Goal: Information Seeking & Learning: Learn about a topic

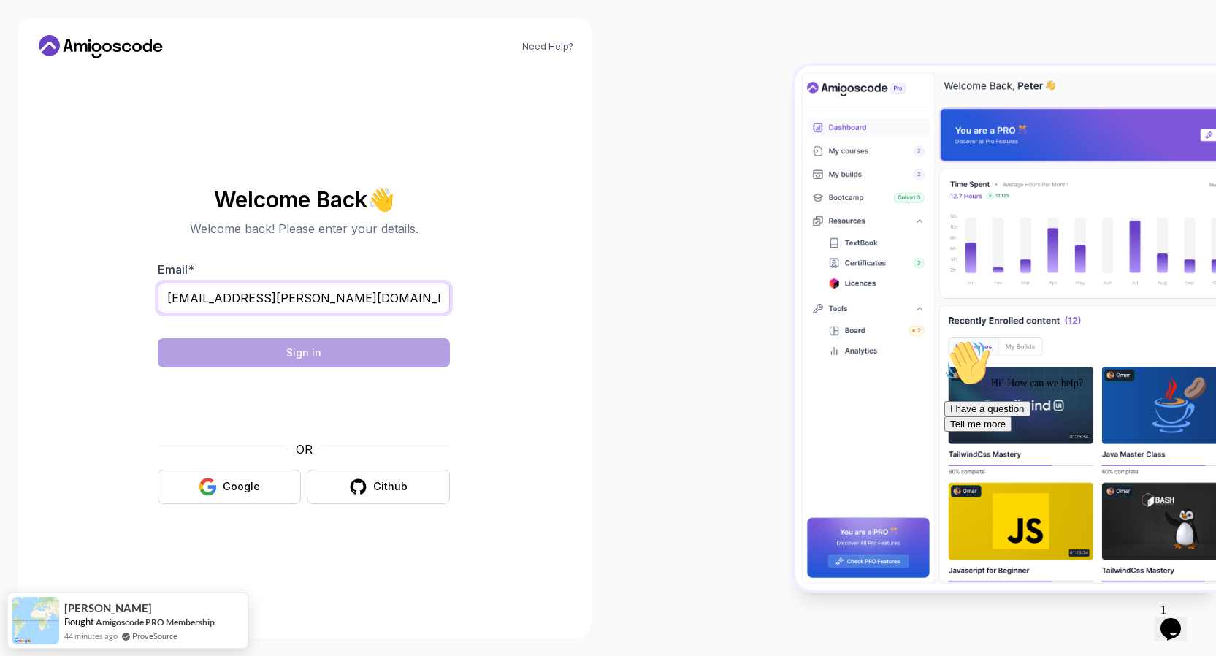
type input "krystian.czaplicki@outlook.com"
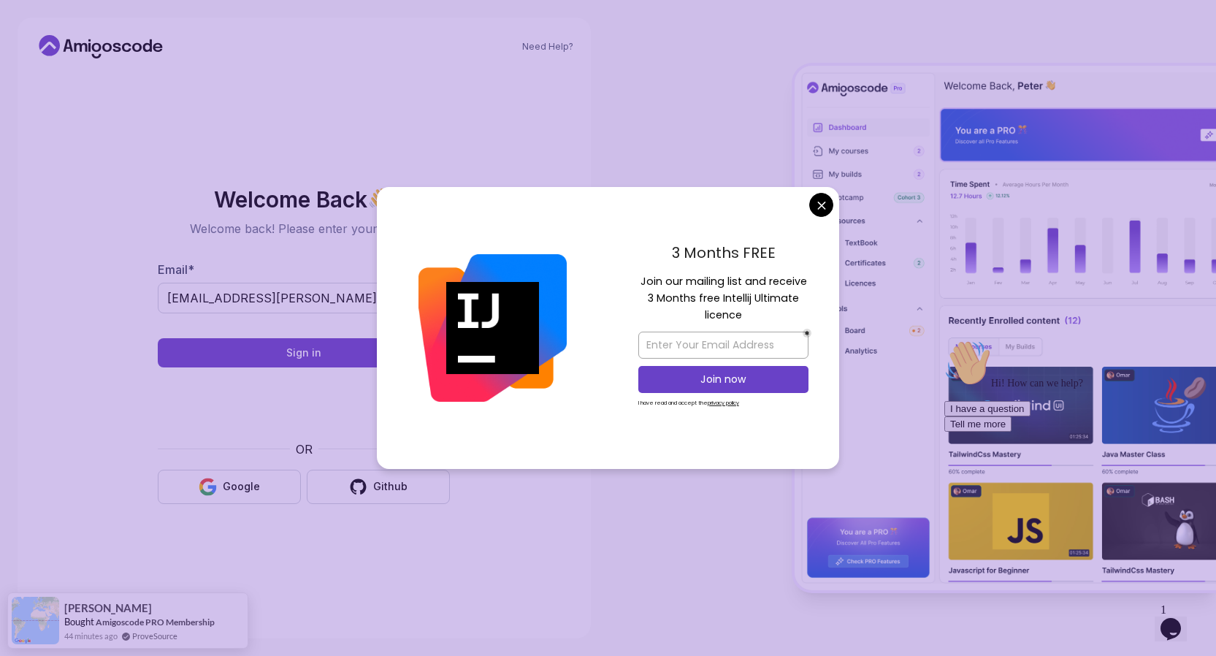
click at [823, 210] on body "Need Help? Welcome Back 👋 Welcome back! Please enter your details. Email * krys…" at bounding box center [608, 328] width 1216 height 656
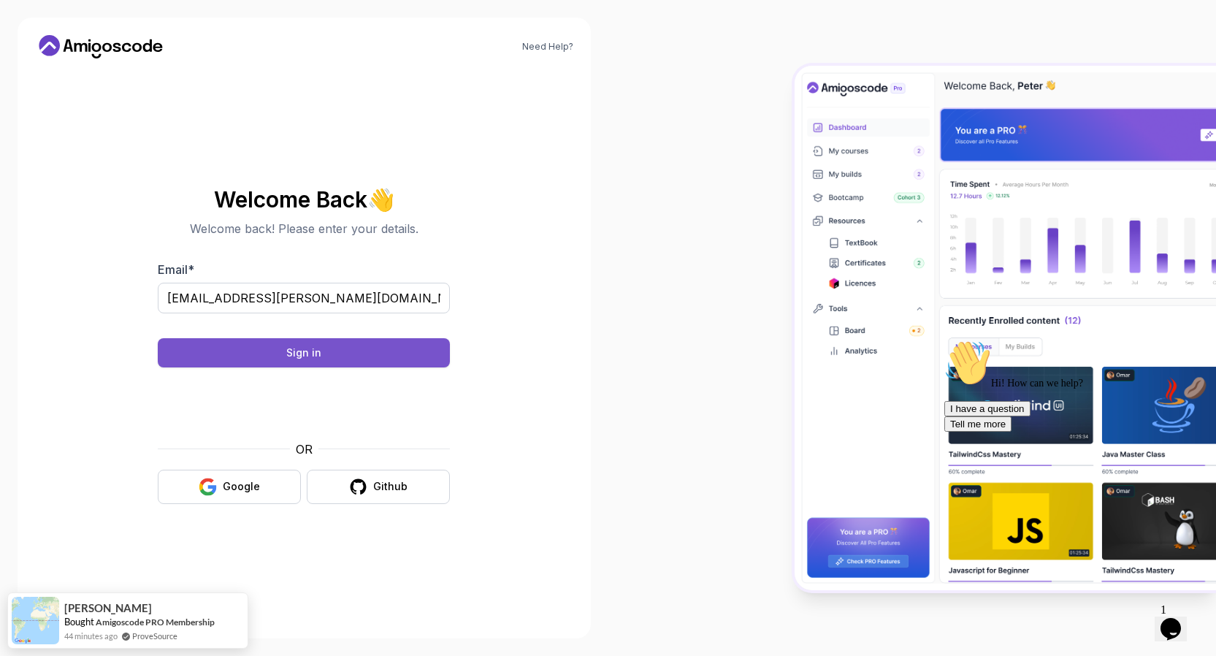
click at [335, 345] on button "Sign in" at bounding box center [304, 352] width 292 height 29
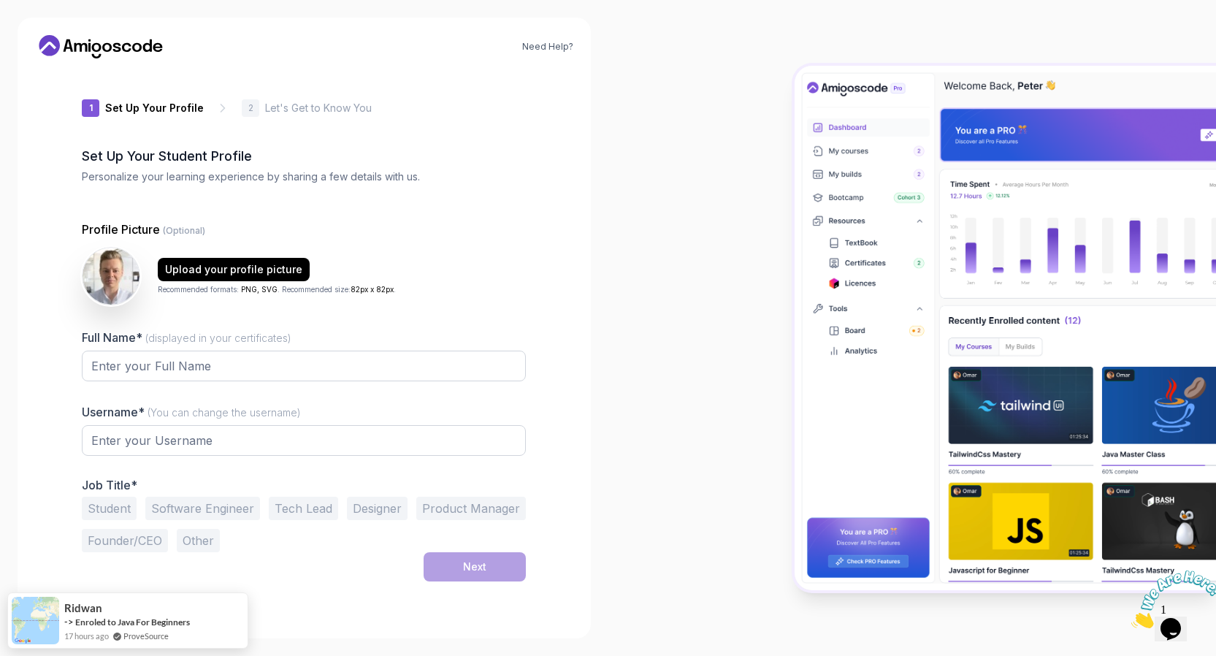
type input "swiftlionaf892"
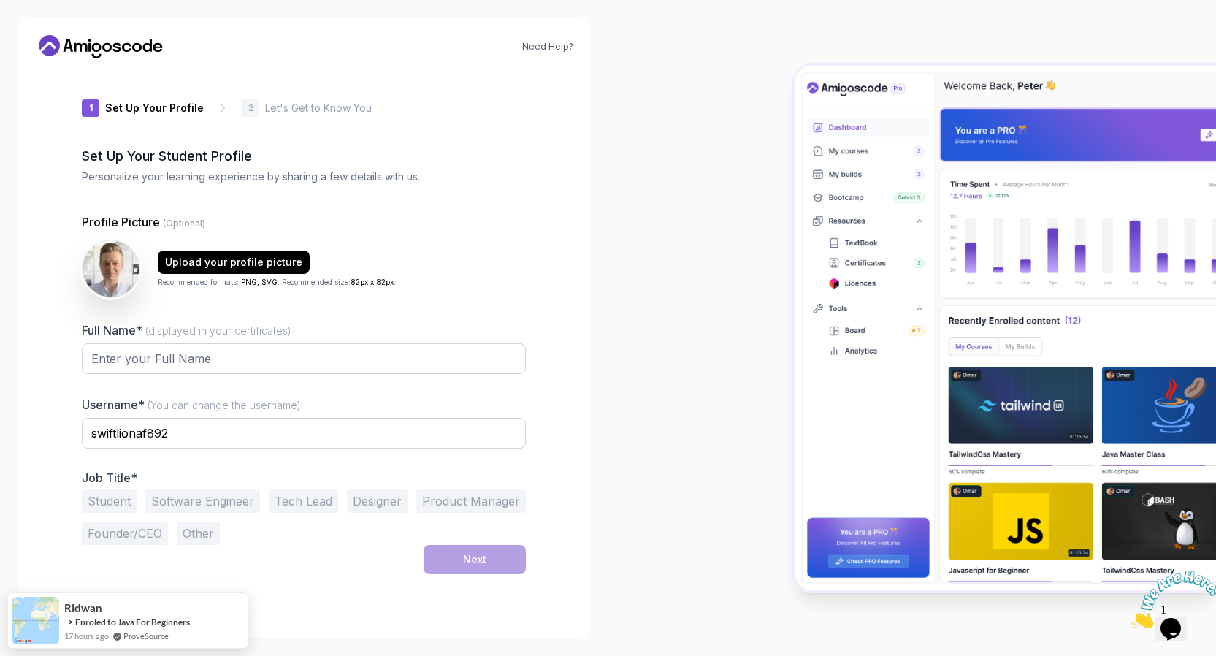
click at [61, 45] on icon at bounding box center [100, 46] width 131 height 23
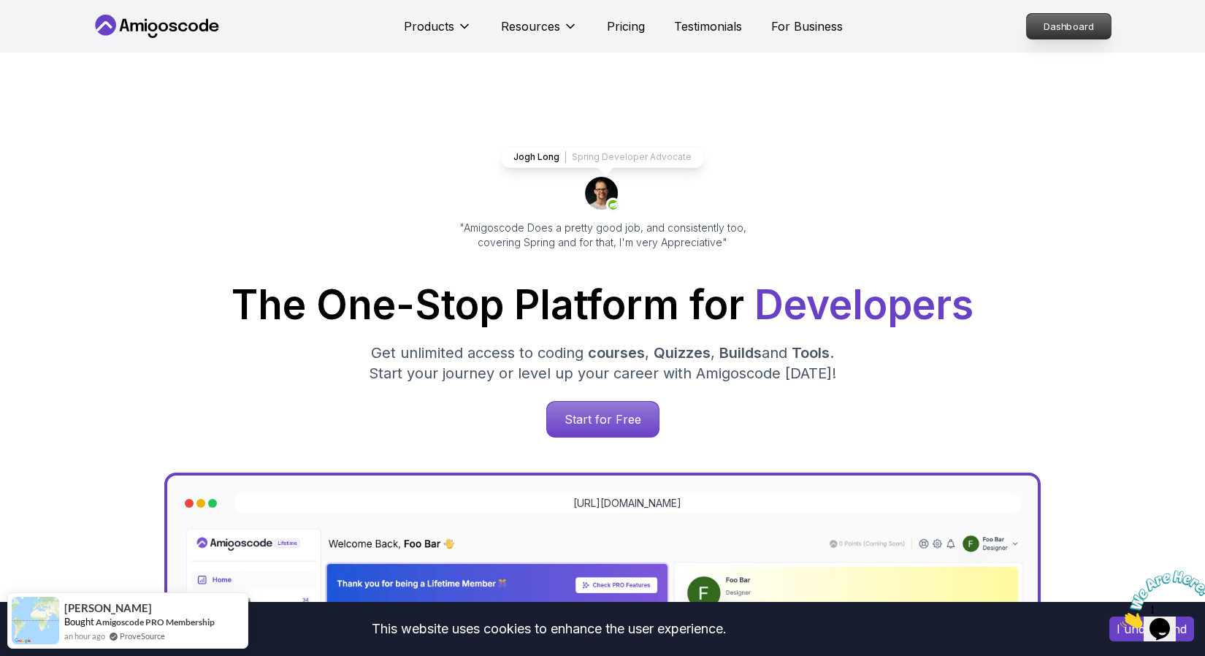
click at [1059, 37] on p "Dashboard" at bounding box center [1069, 26] width 84 height 25
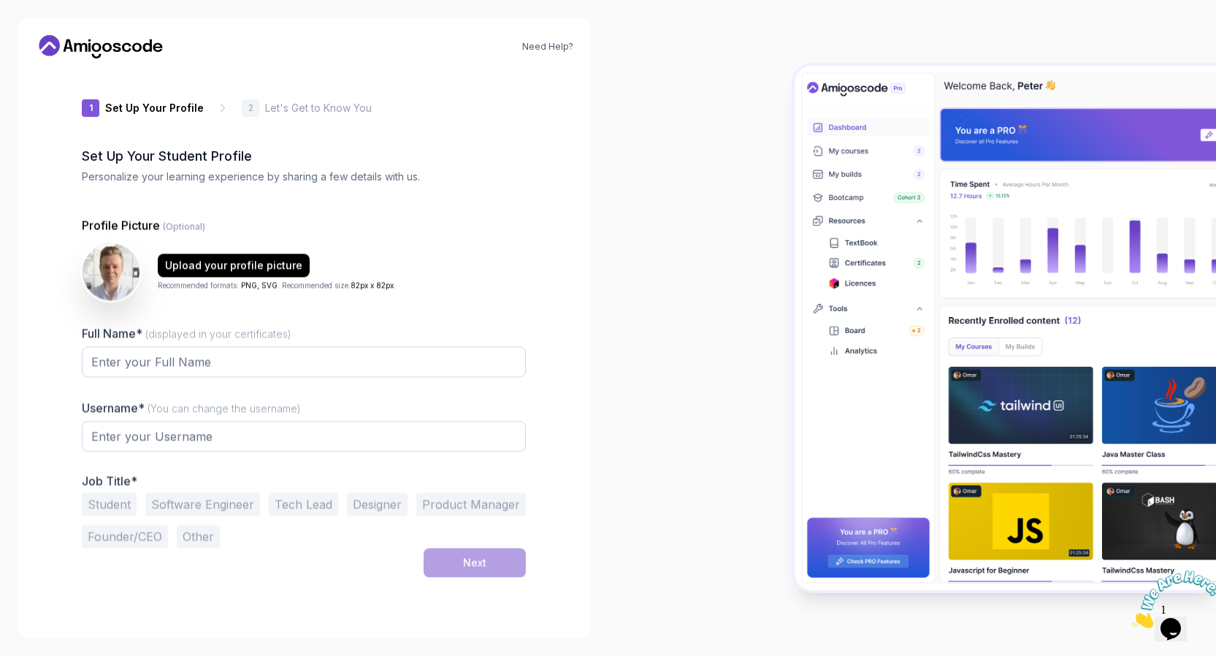
type input "charmingmongoose33e64"
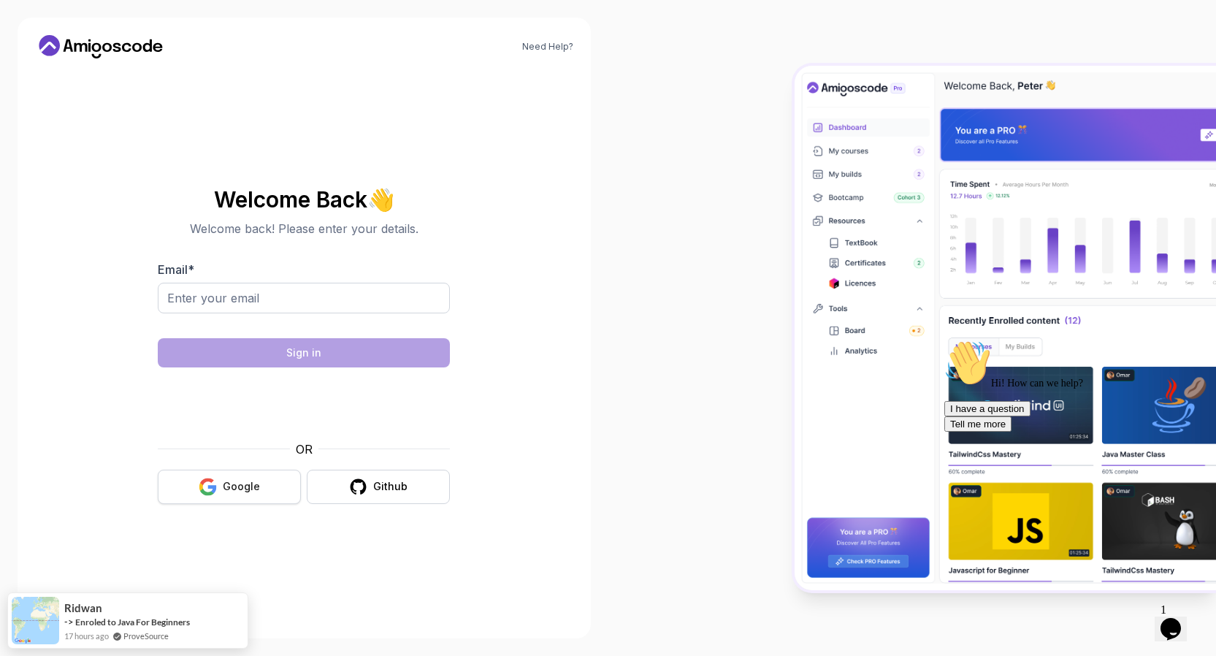
click at [255, 491] on div "Google" at bounding box center [241, 486] width 37 height 15
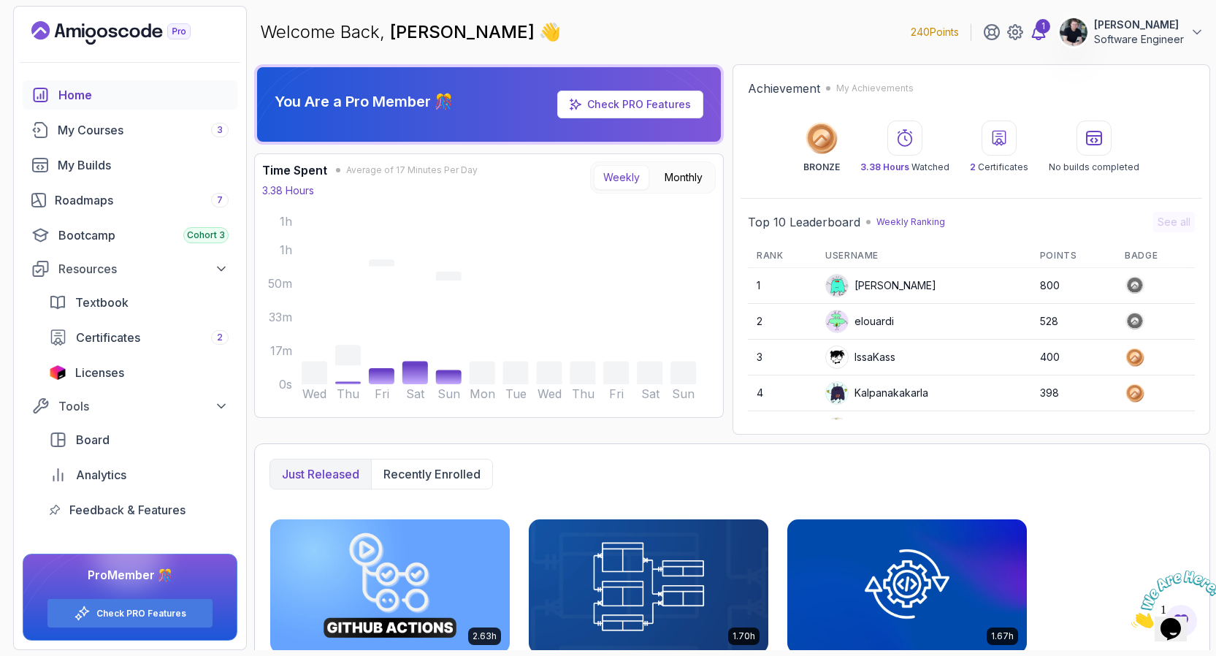
click at [1035, 34] on icon at bounding box center [1039, 32] width 12 height 15
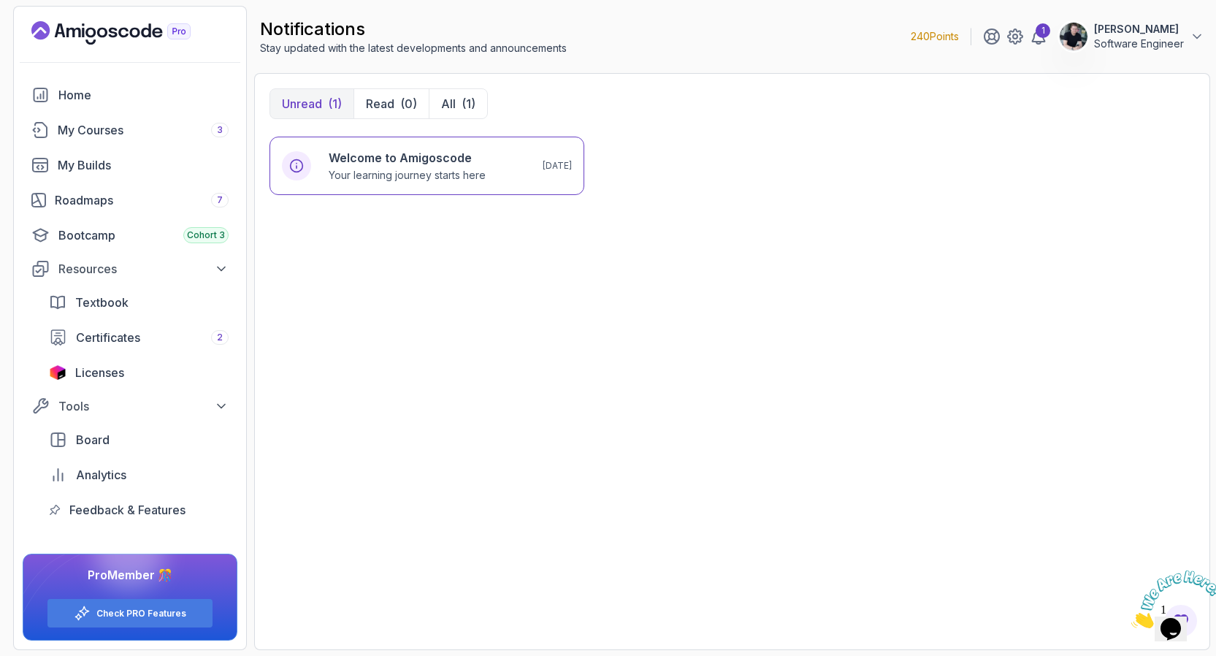
click at [105, 41] on icon "Landing page" at bounding box center [110, 32] width 159 height 23
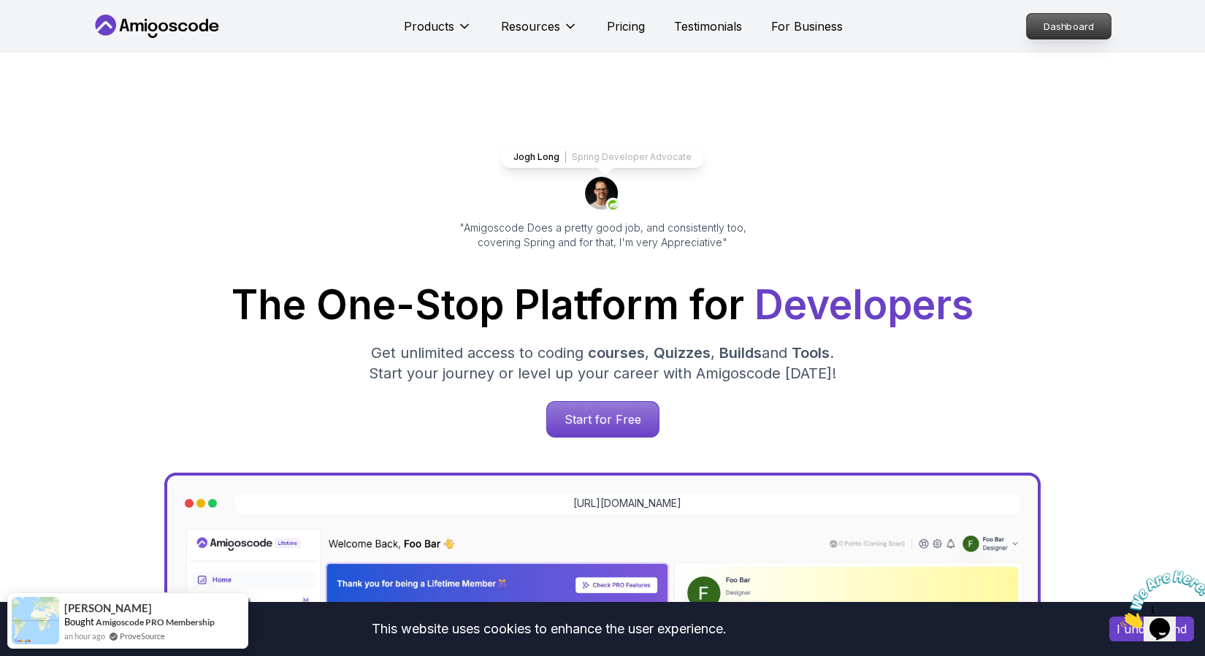
click at [1056, 28] on p "Dashboard" at bounding box center [1069, 26] width 84 height 25
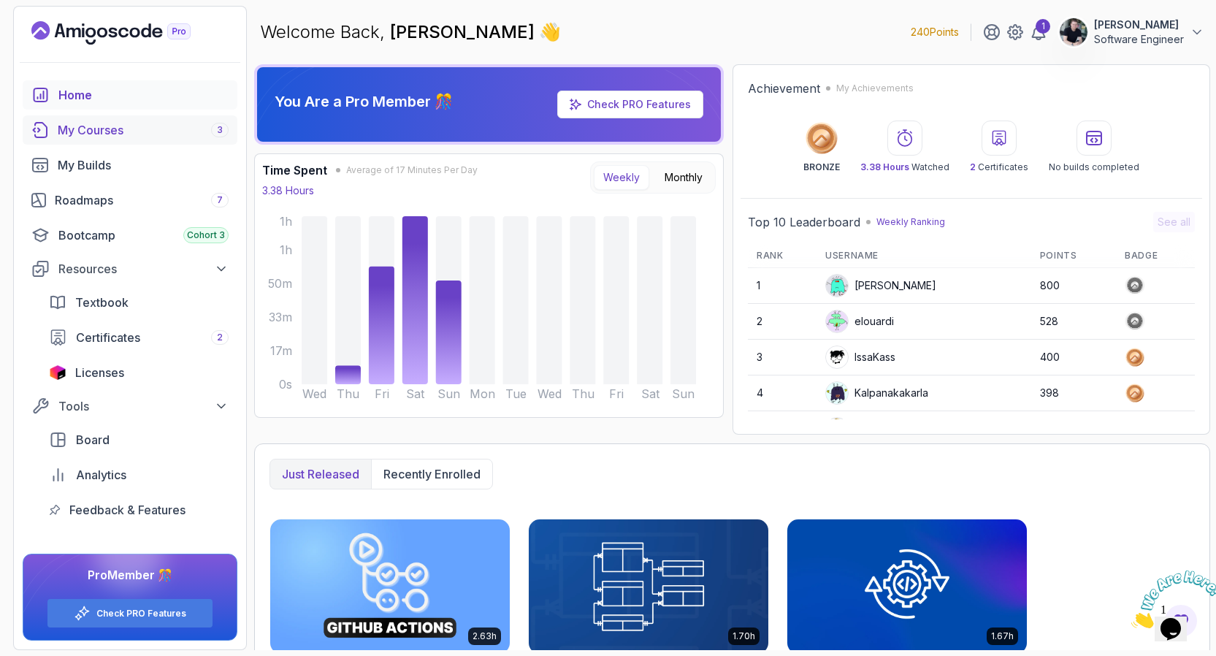
click at [106, 127] on div "My Courses 3" at bounding box center [143, 130] width 171 height 18
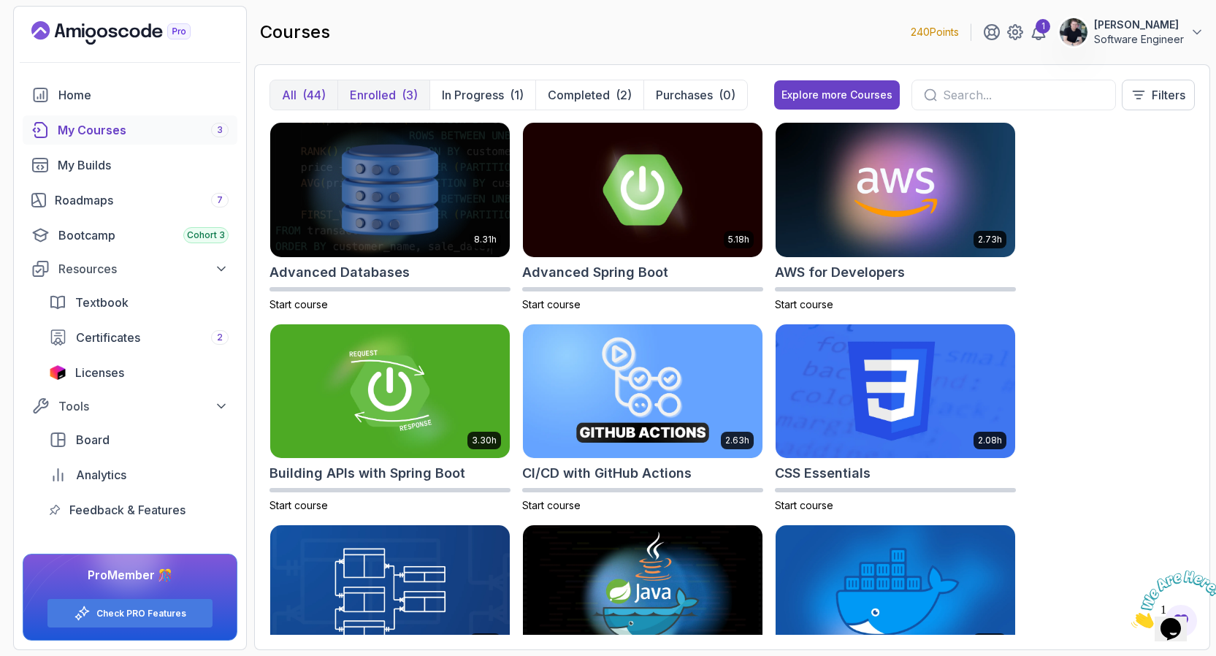
click at [390, 102] on p "Enrolled" at bounding box center [373, 95] width 46 height 18
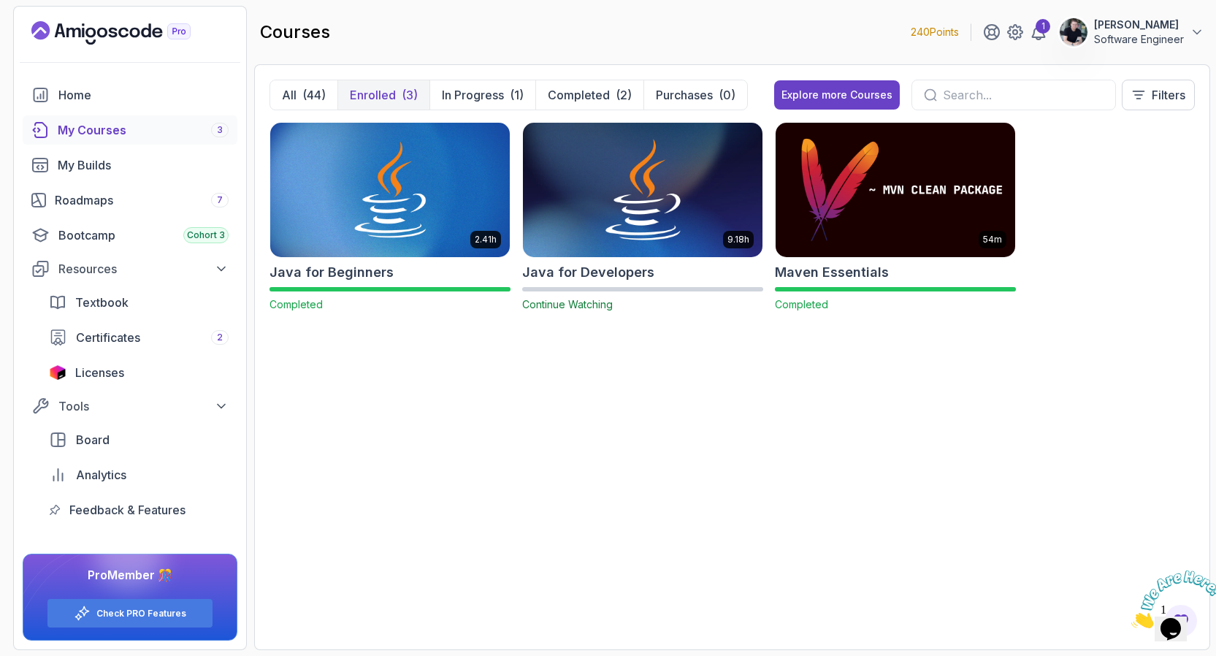
click at [547, 206] on img at bounding box center [642, 189] width 251 height 141
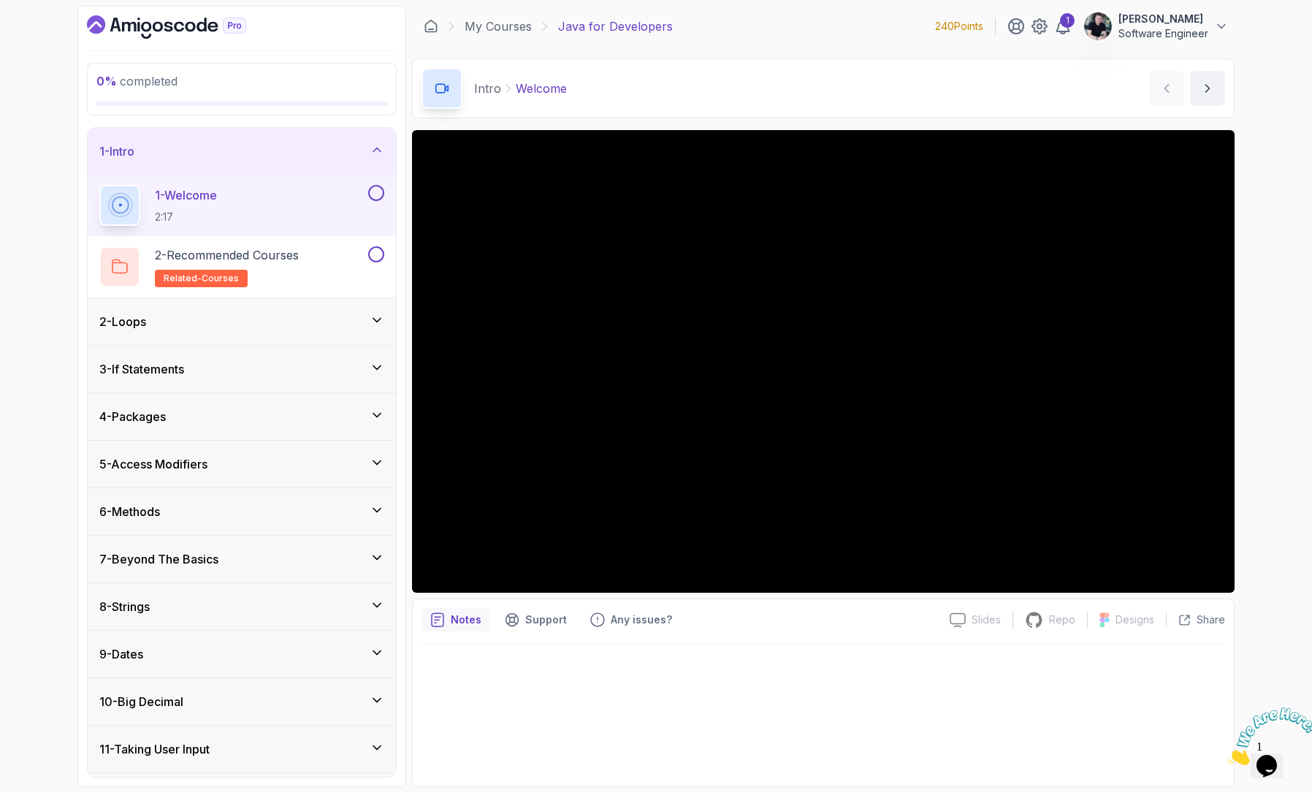
click at [1216, 222] on div "0 % completed 1 - Intro 1 - Welcome 2:17 2 - Recommended Courses related-course…" at bounding box center [656, 396] width 1312 height 793
click at [376, 325] on icon at bounding box center [377, 320] width 15 height 15
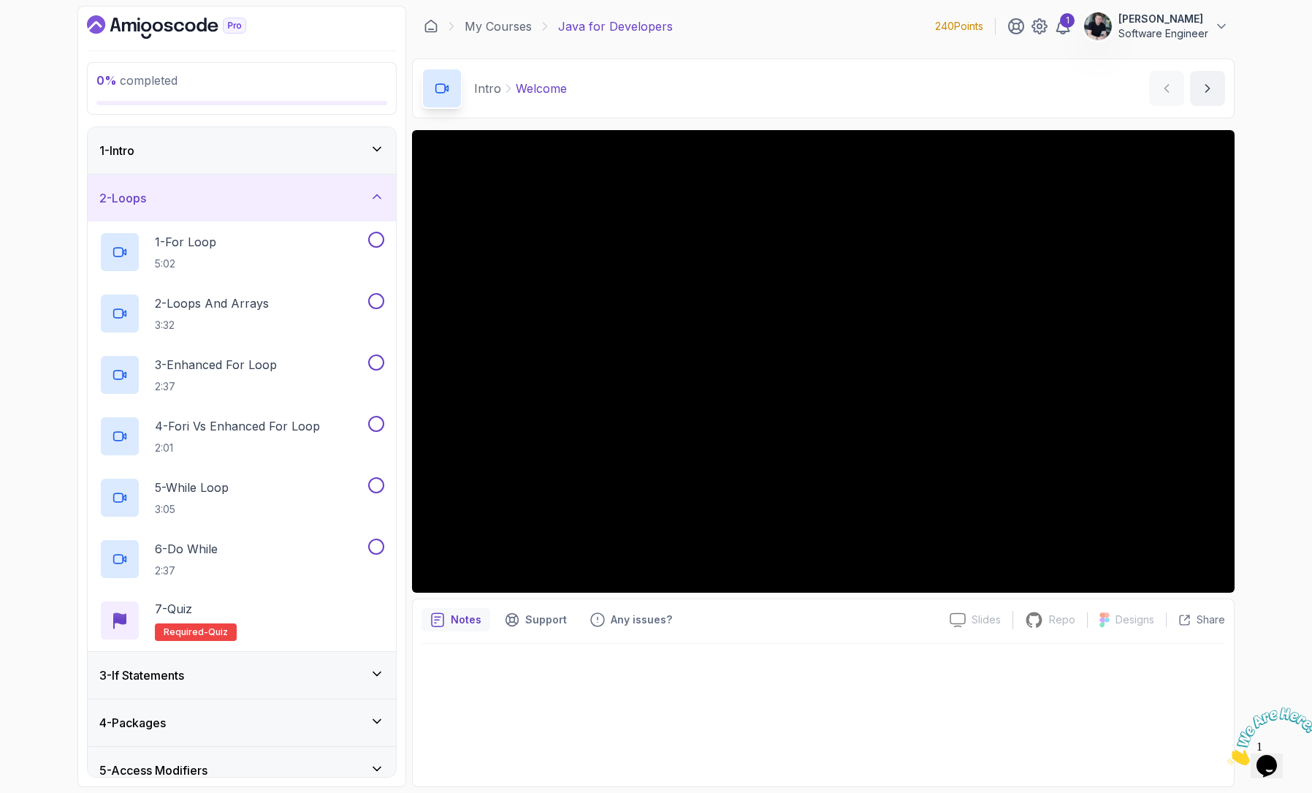
click at [379, 151] on icon at bounding box center [377, 149] width 15 height 15
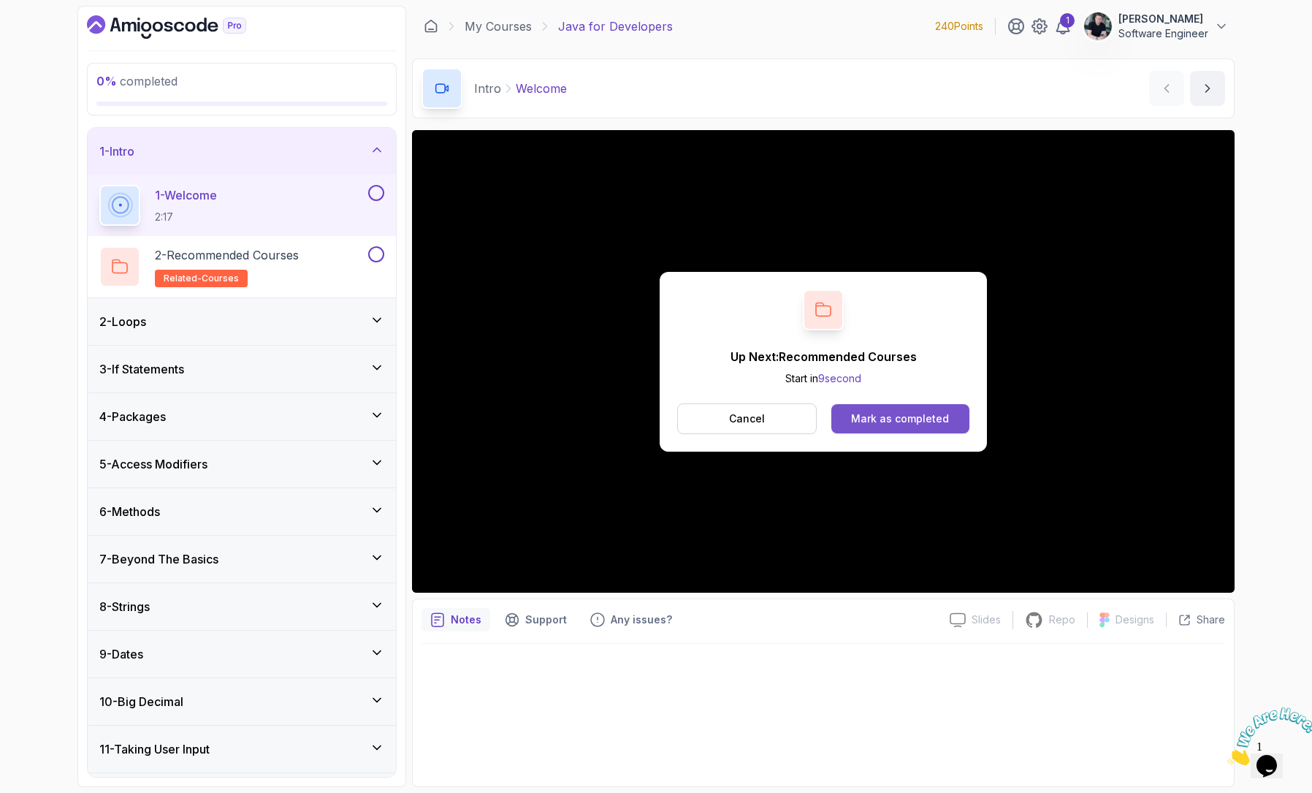
click at [858, 424] on div "Mark as completed" at bounding box center [900, 418] width 98 height 15
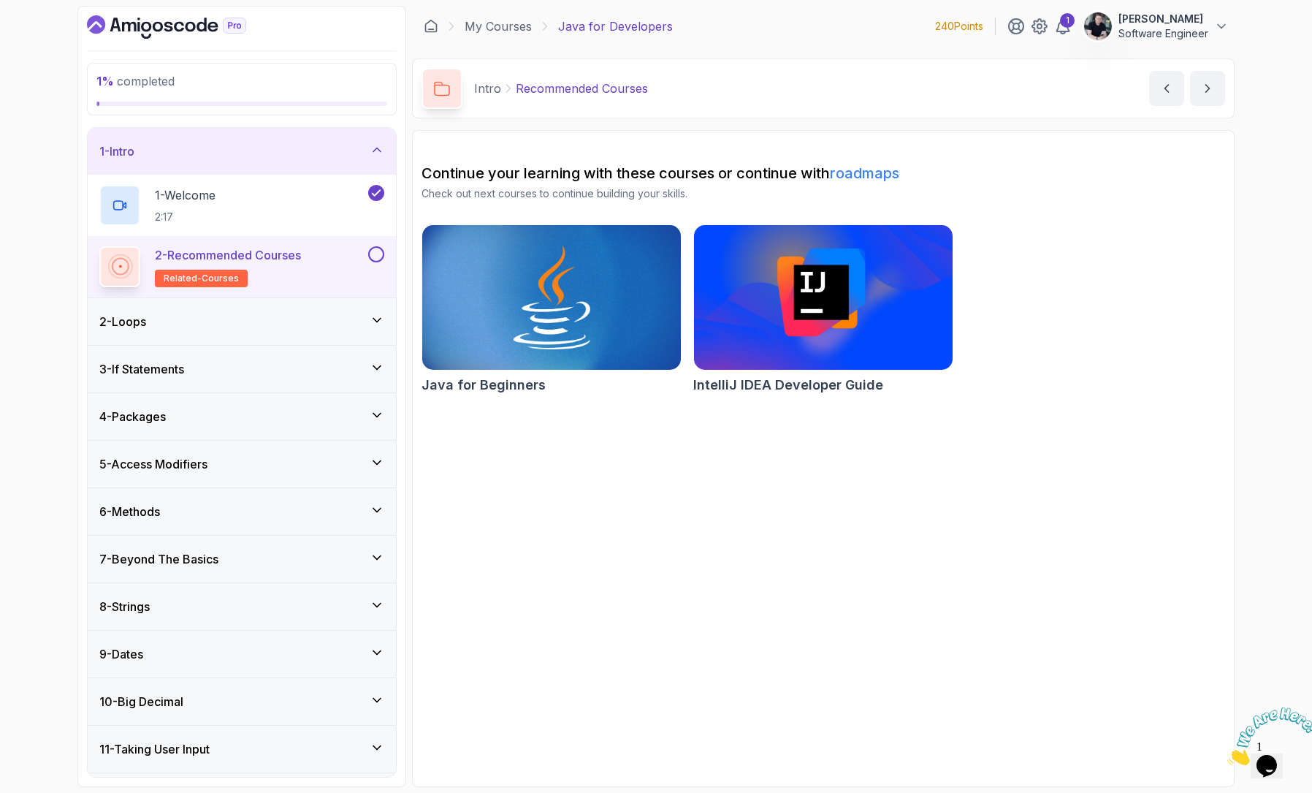
click at [373, 255] on button at bounding box center [376, 254] width 16 height 16
click at [183, 317] on div "2 - Loops" at bounding box center [241, 322] width 285 height 18
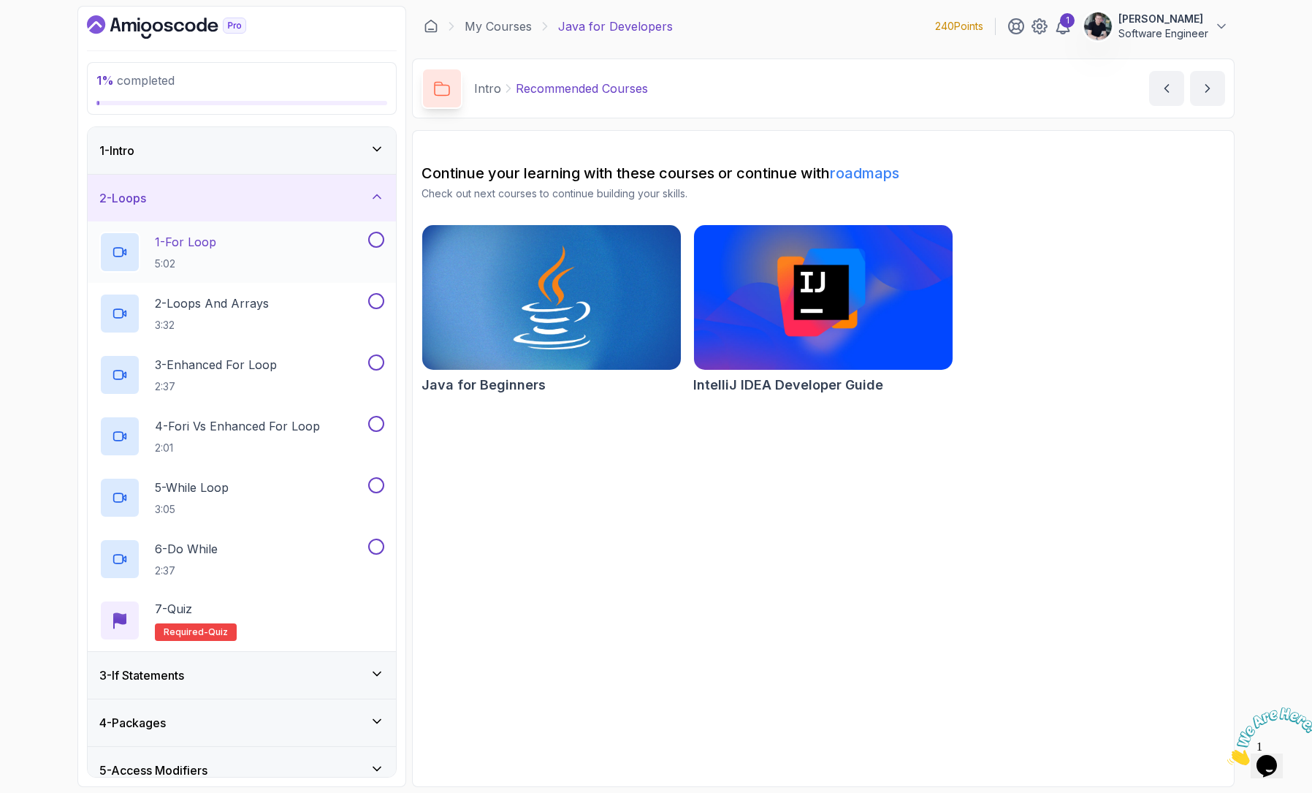
click at [261, 255] on div "1 - For Loop 5:02" at bounding box center [232, 252] width 266 height 41
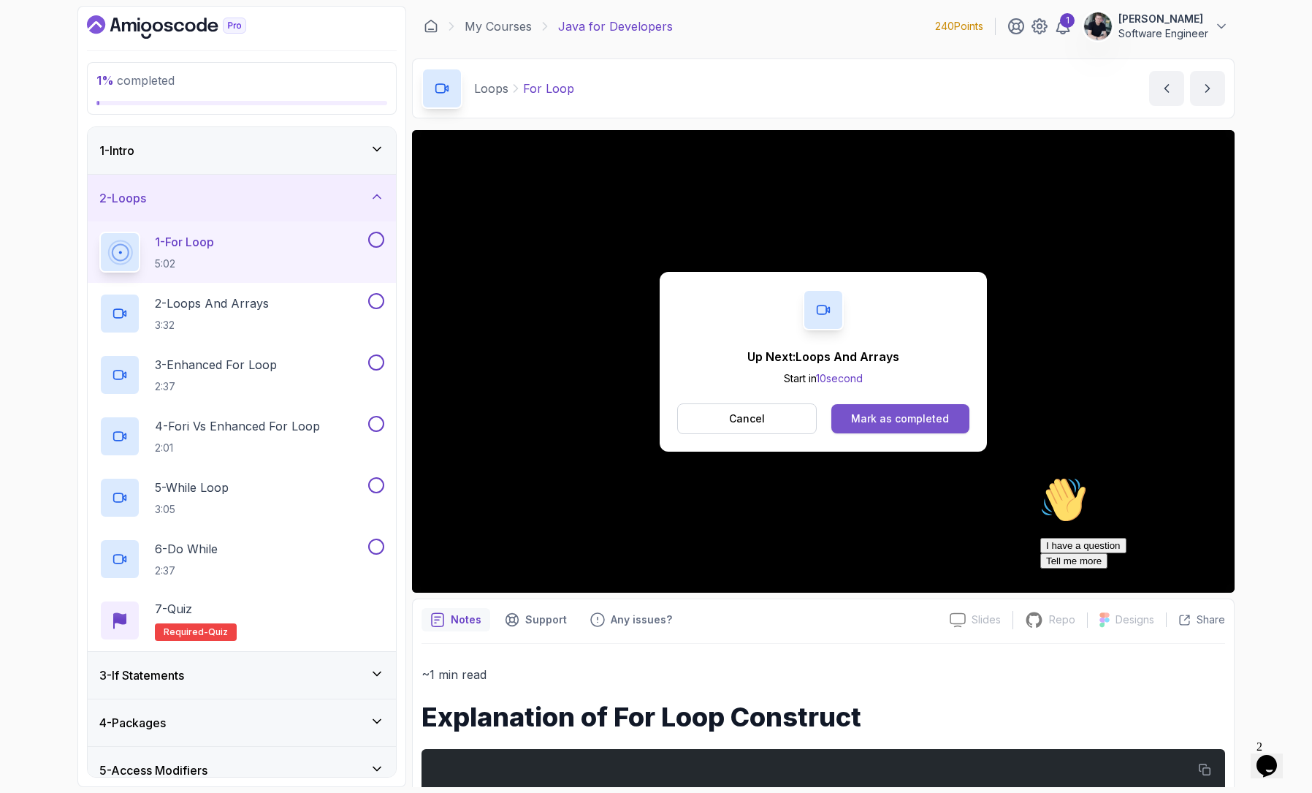
click at [887, 423] on div "Mark as completed" at bounding box center [900, 418] width 98 height 15
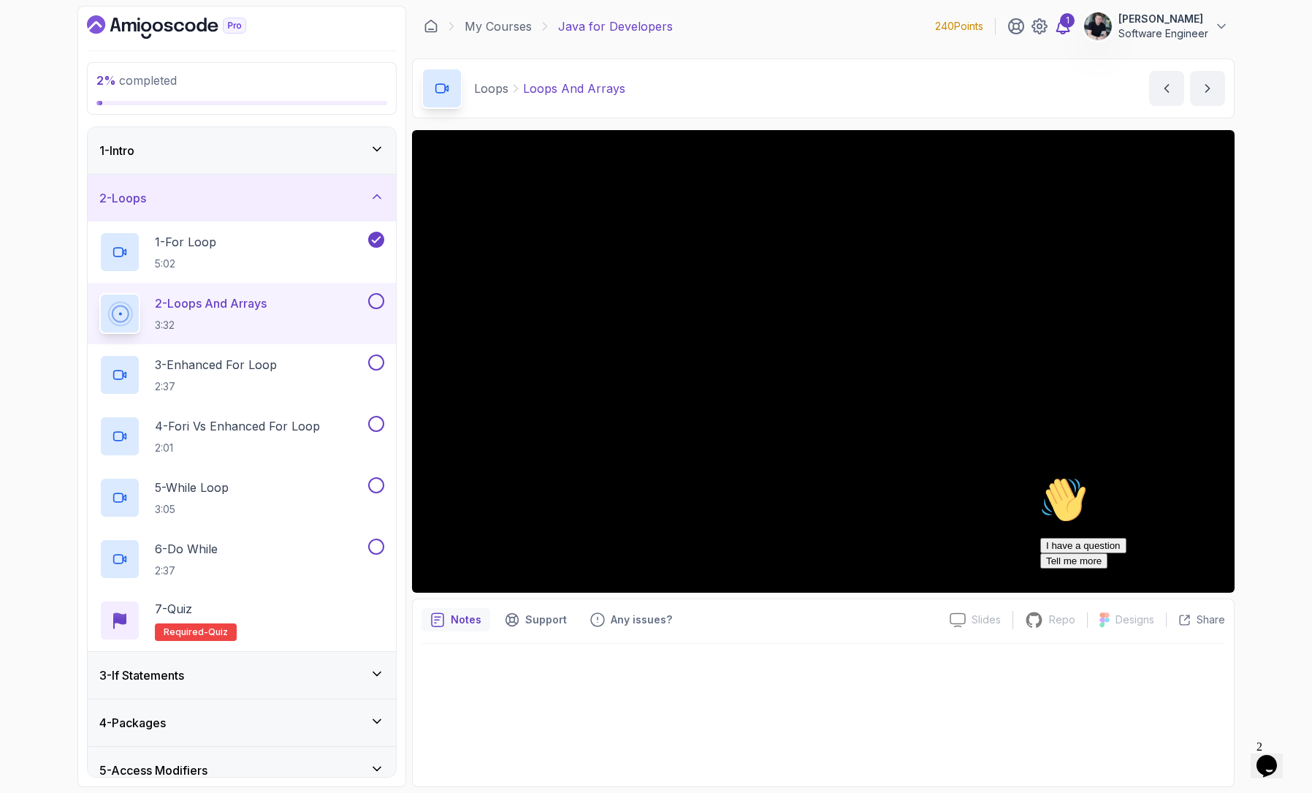
click at [1075, 23] on div "1" at bounding box center [1067, 20] width 15 height 15
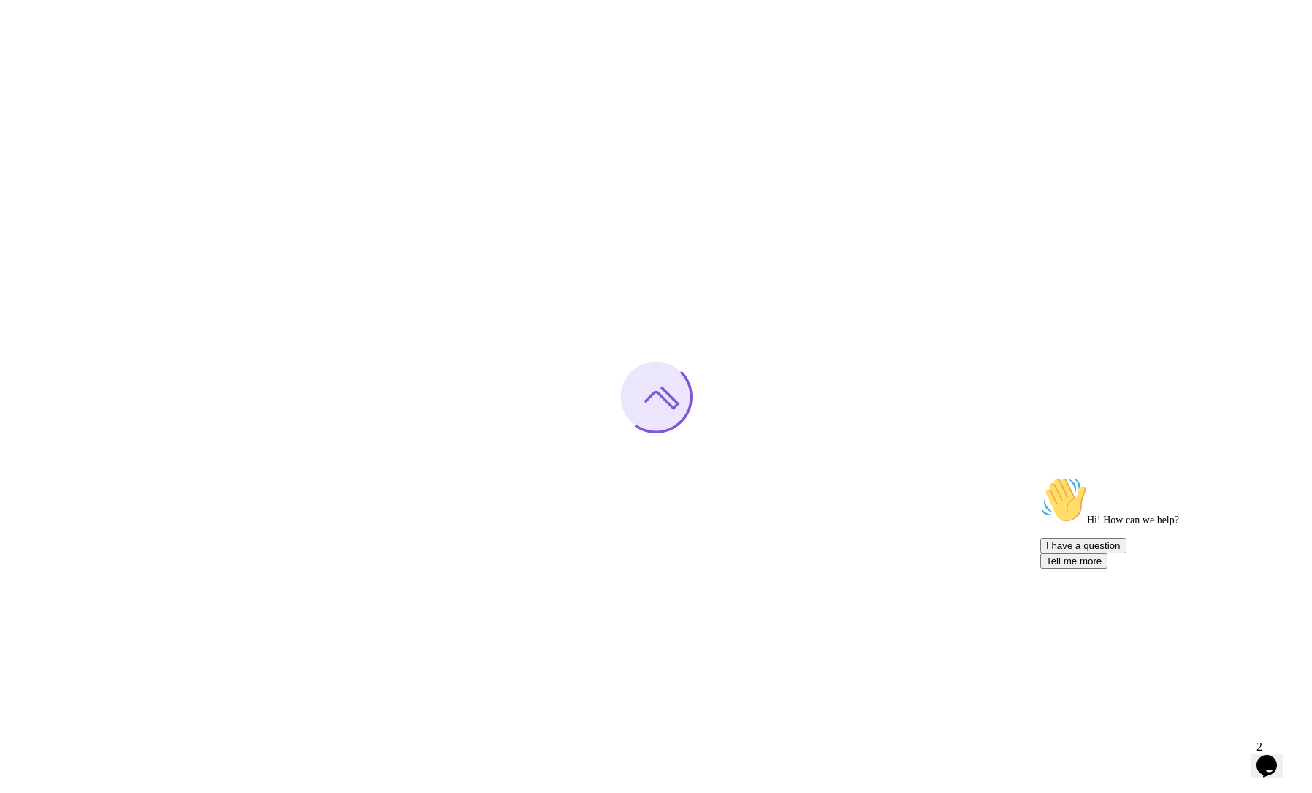
click at [1040, 476] on icon "Chat attention grabber" at bounding box center [1040, 476] width 0 height 0
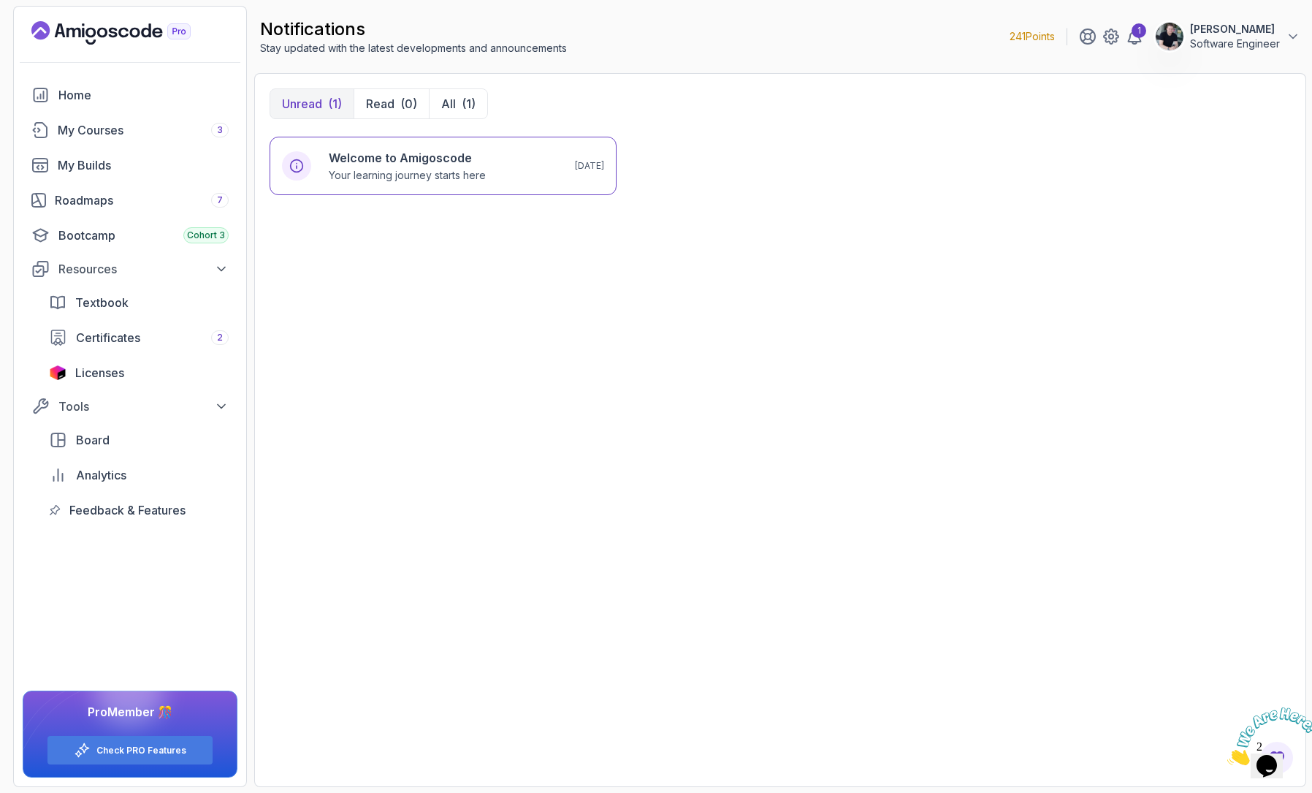
click at [1216, 655] on img at bounding box center [1272, 736] width 91 height 58
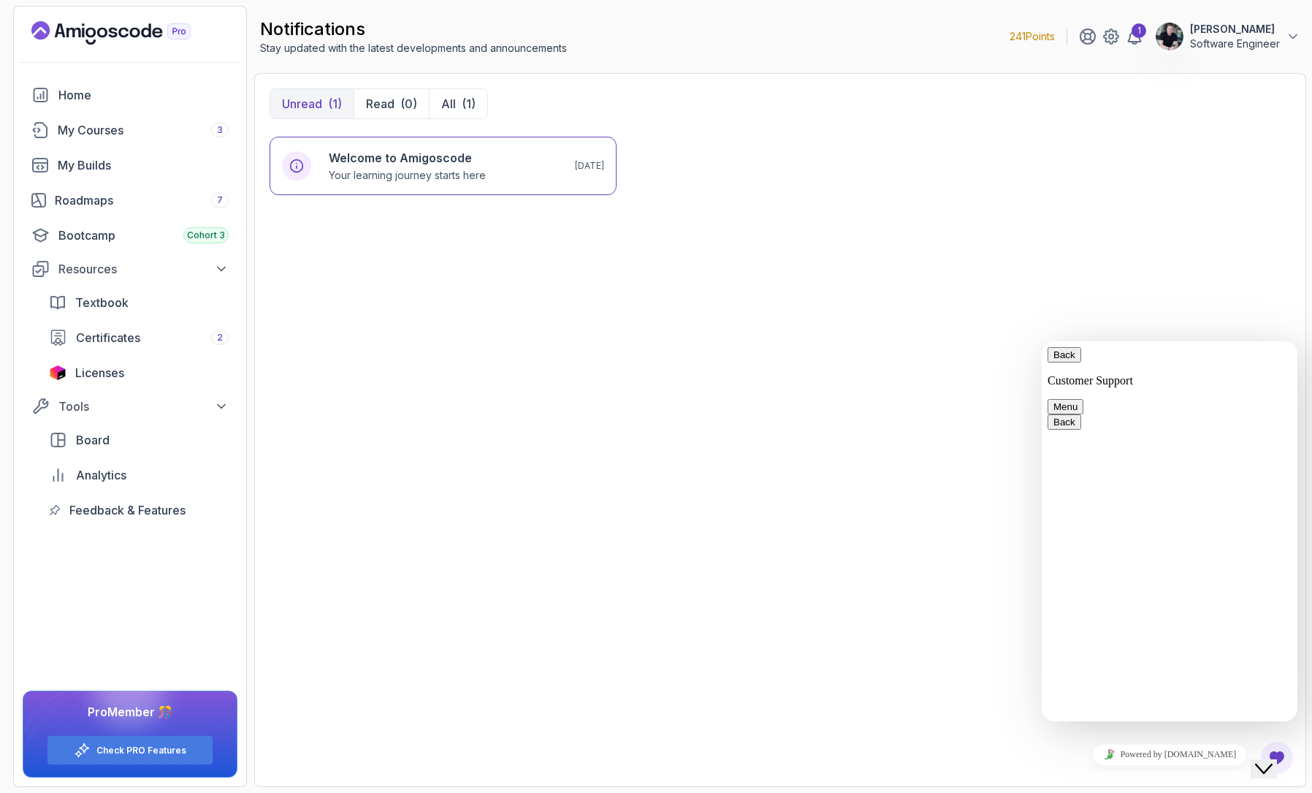
click at [1216, 293] on div "Welcome to Amigoscode Your learning journey starts here 10 days ago" at bounding box center [780, 454] width 1021 height 635
click at [1216, 655] on button "Close Chat This icon closes the chat window." at bounding box center [1264, 768] width 26 height 19
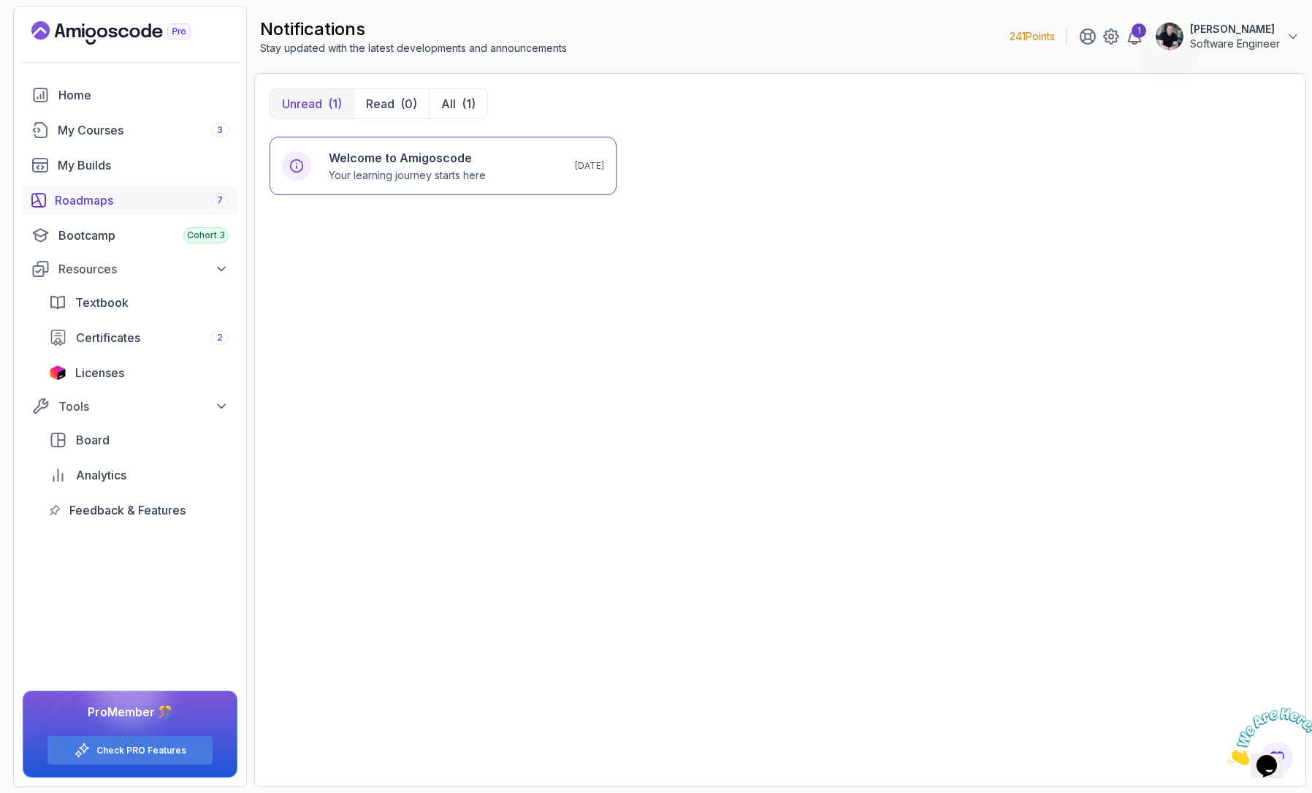
click at [103, 210] on link "Roadmaps 7" at bounding box center [130, 200] width 215 height 29
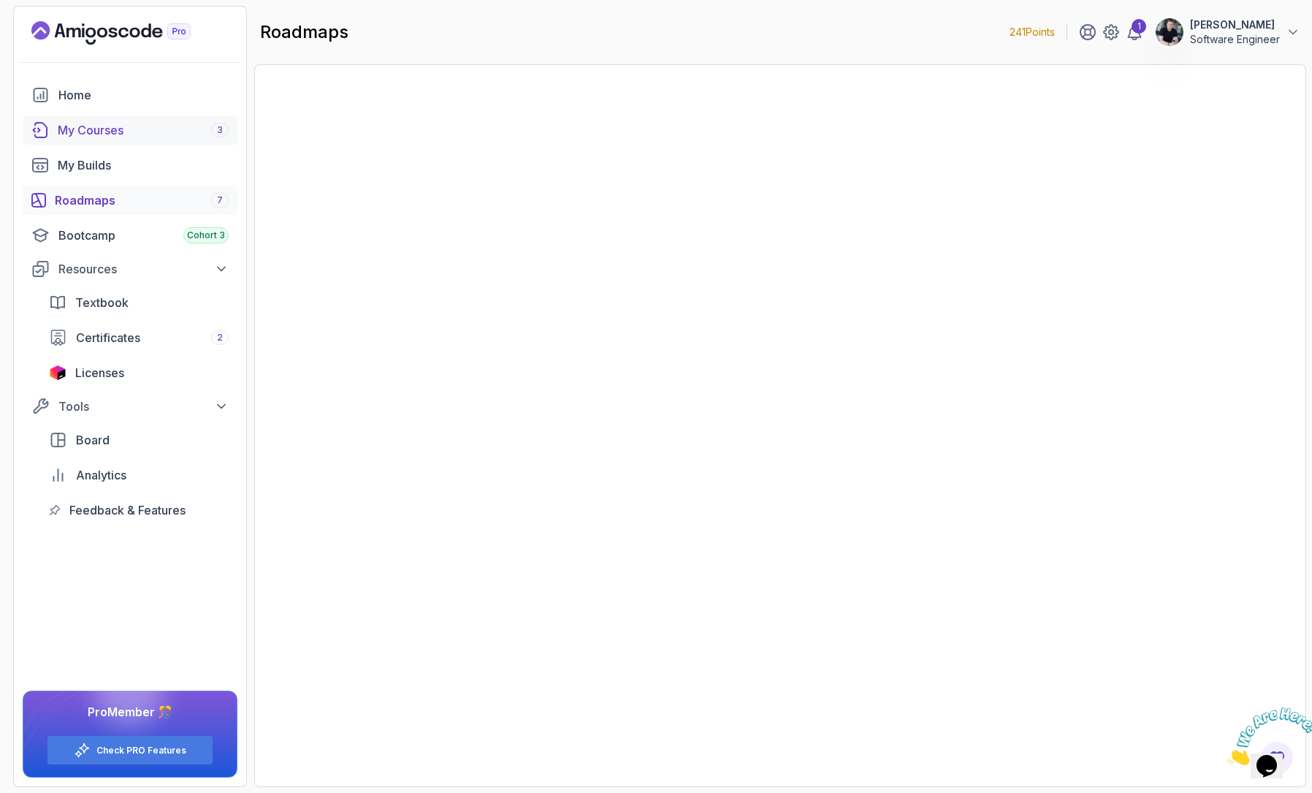
click at [112, 130] on div "My Courses 3" at bounding box center [143, 130] width 171 height 18
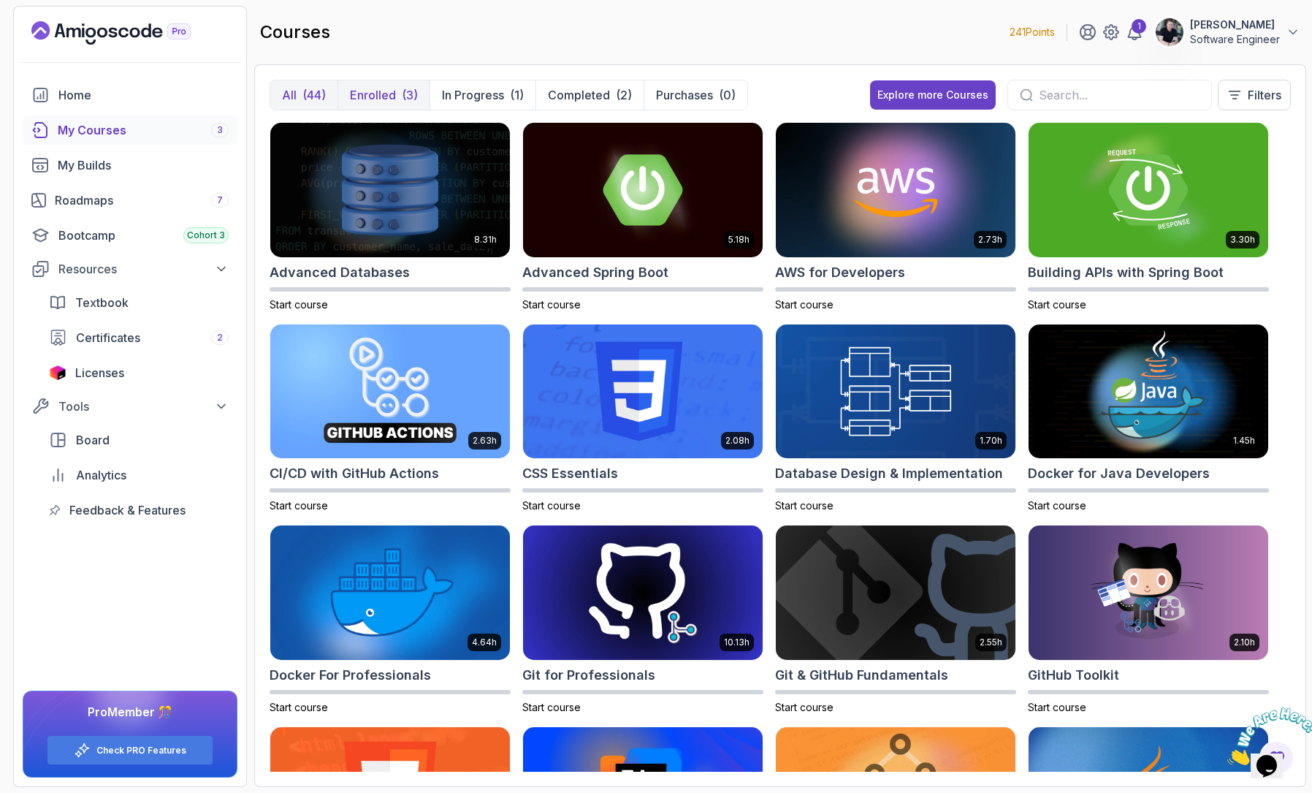
click at [385, 93] on p "Enrolled" at bounding box center [373, 95] width 46 height 18
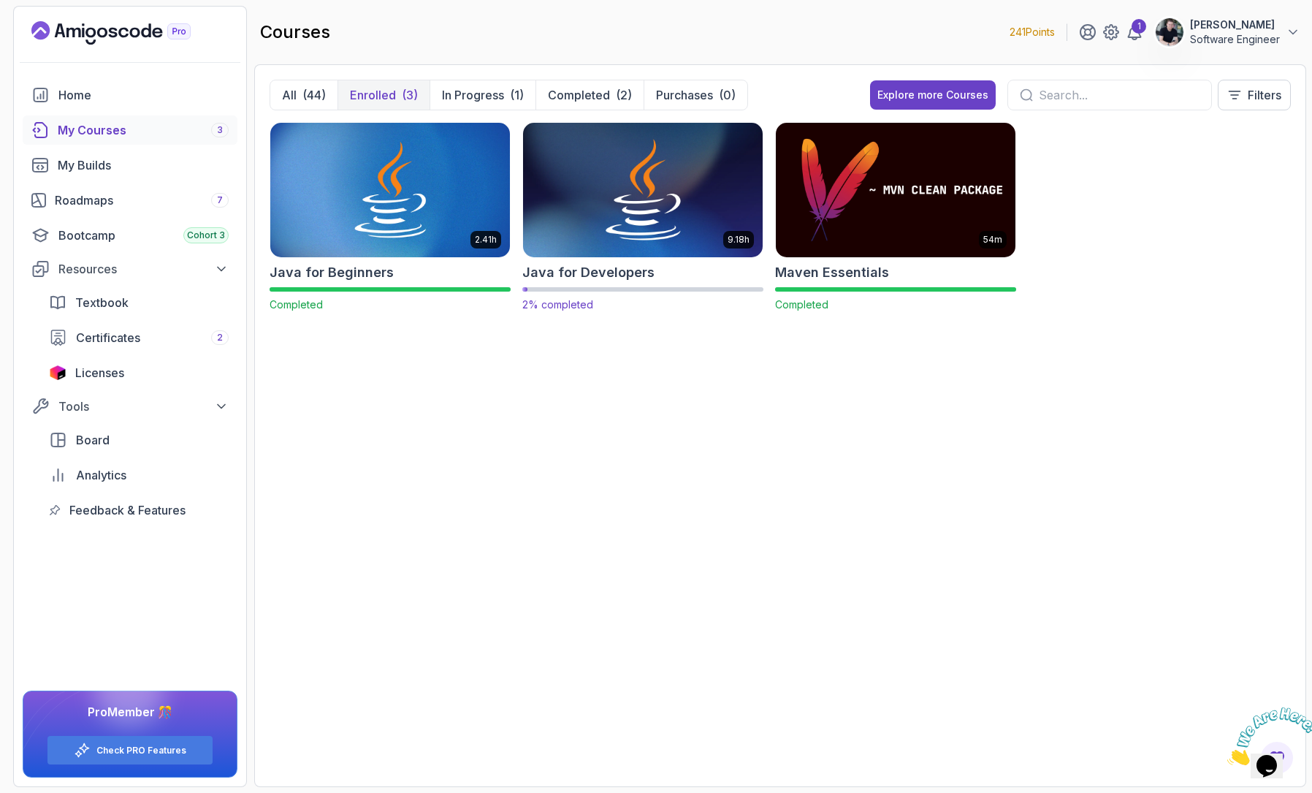
click at [619, 208] on img at bounding box center [642, 189] width 251 height 141
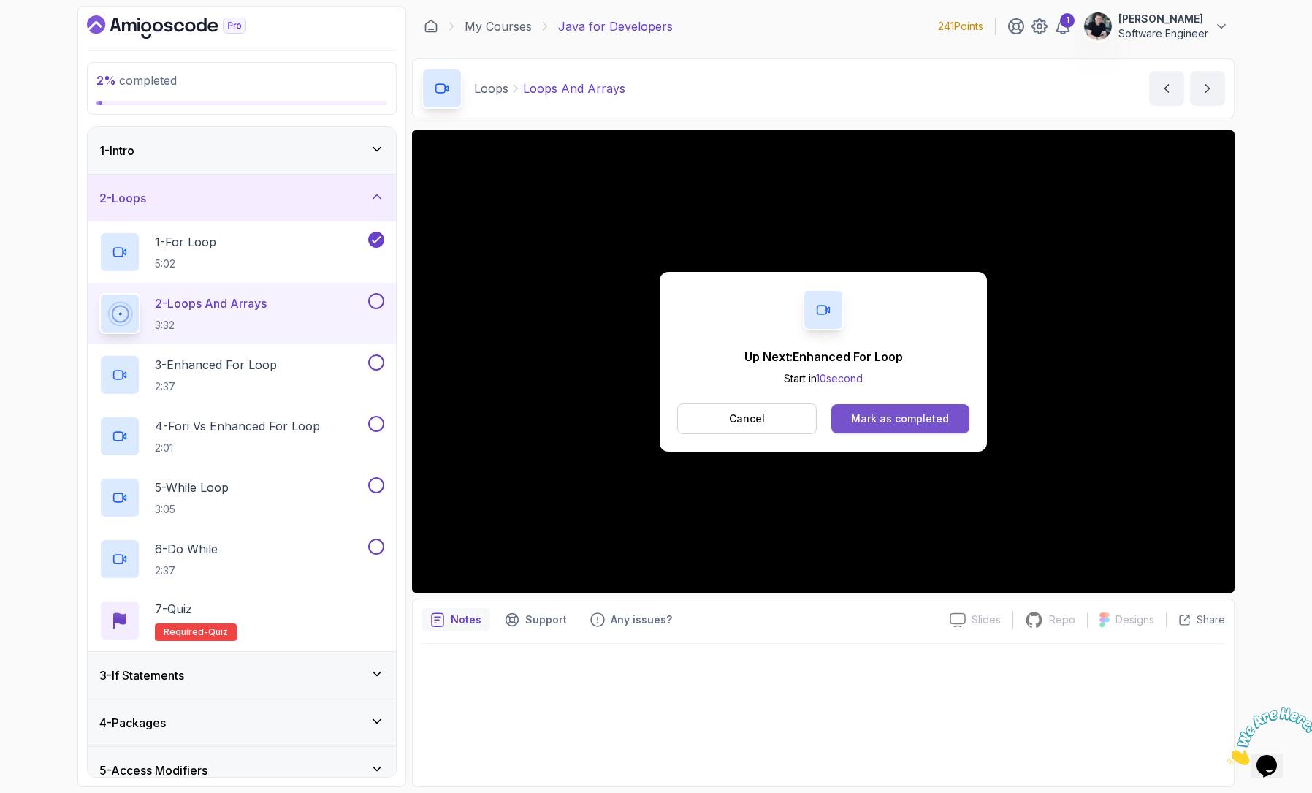
click at [907, 424] on div "Mark as completed" at bounding box center [900, 418] width 98 height 15
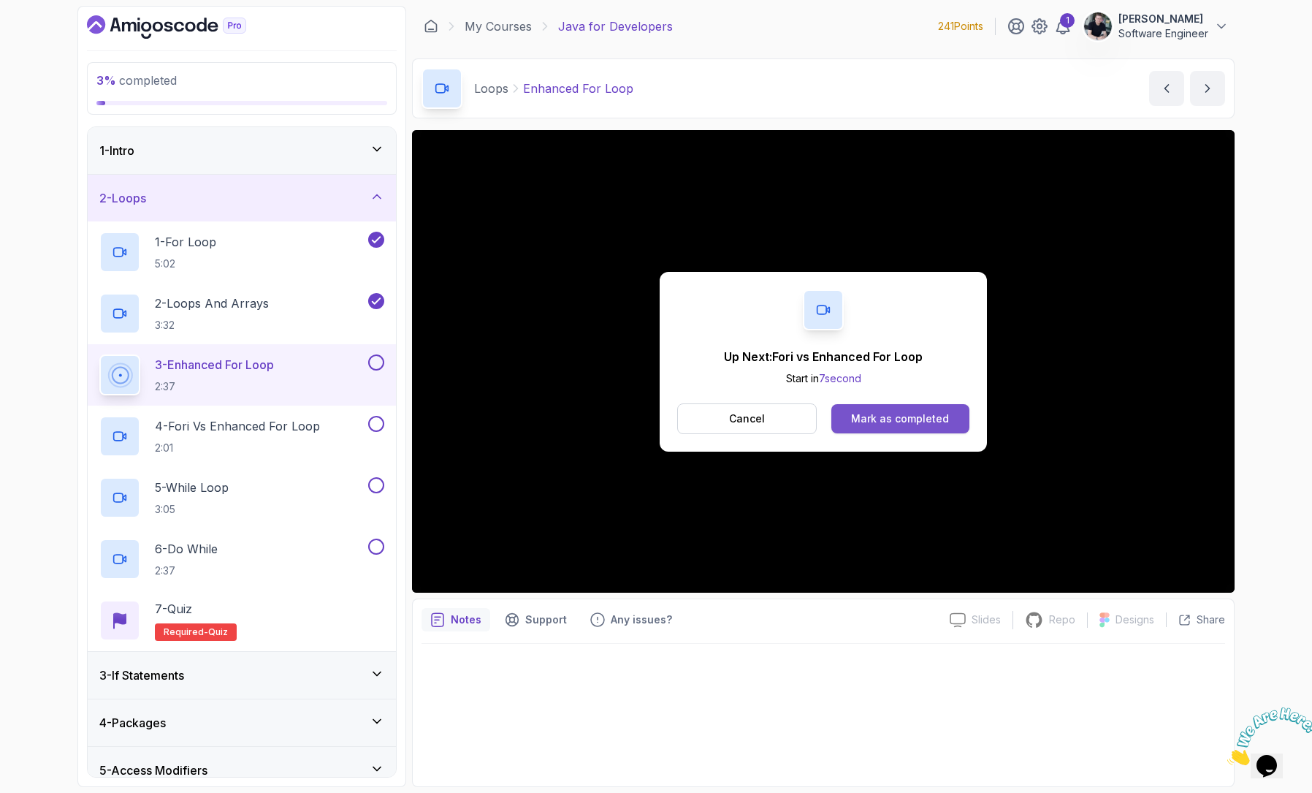
click at [933, 416] on div "Mark as completed" at bounding box center [900, 418] width 98 height 15
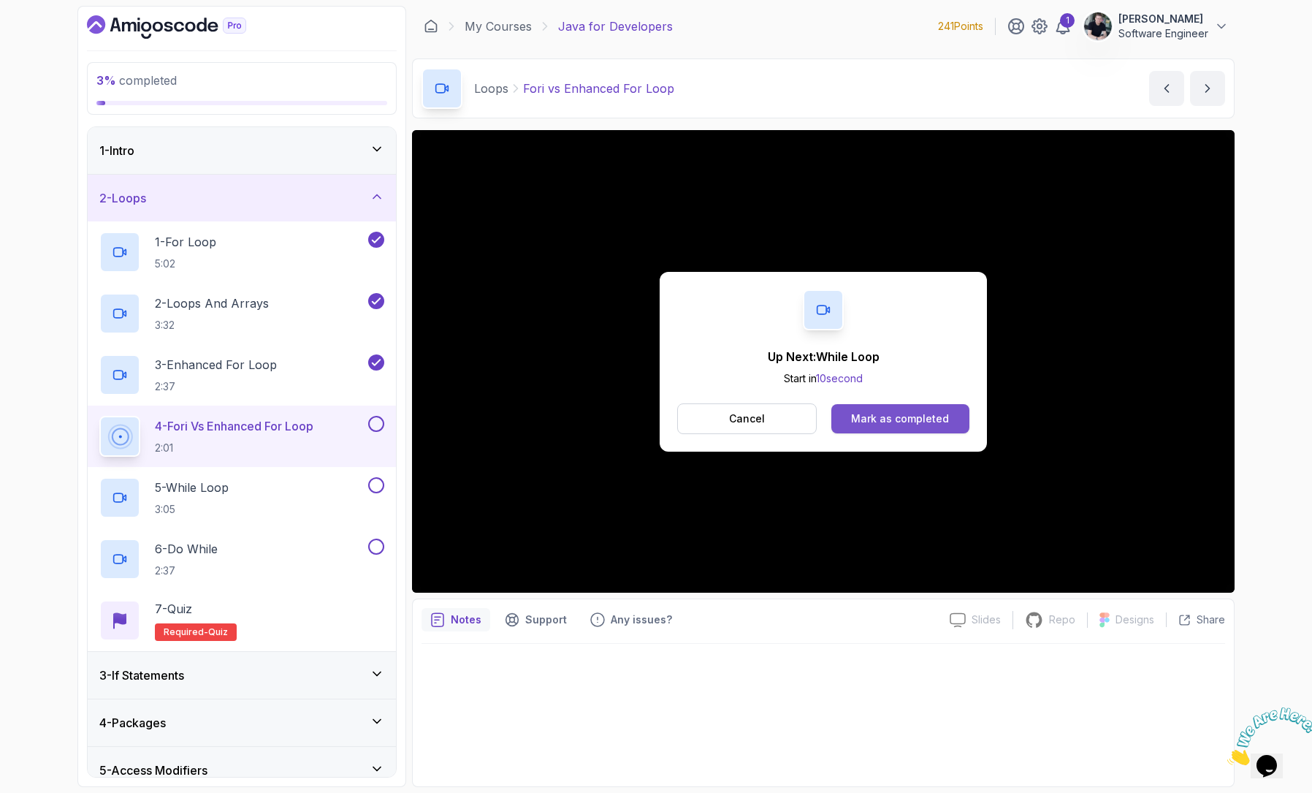
click at [947, 426] on button "Mark as completed" at bounding box center [900, 418] width 138 height 29
